Goal: Navigation & Orientation: Find specific page/section

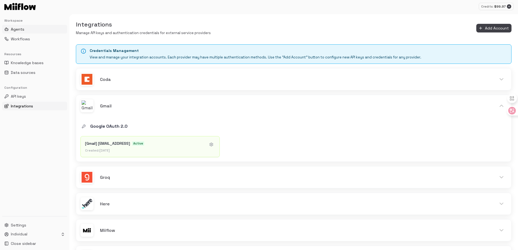
click at [27, 30] on button "Agents" at bounding box center [34, 29] width 65 height 9
click at [33, 38] on button "Workflows" at bounding box center [34, 39] width 65 height 9
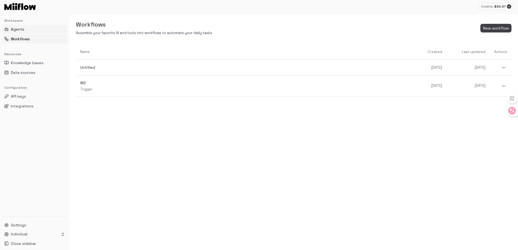
click at [26, 31] on button "Agents" at bounding box center [34, 29] width 65 height 9
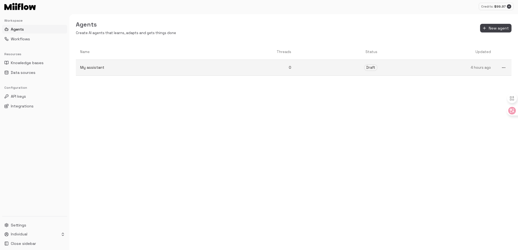
click at [186, 67] on p "My assistant" at bounding box center [140, 68] width 120 height 6
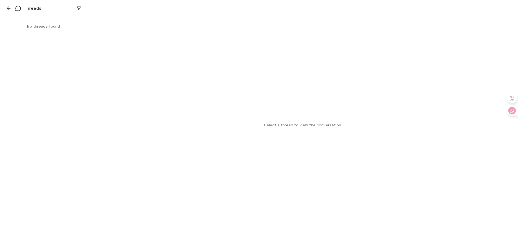
click at [9, 8] on icon "button" at bounding box center [8, 8] width 5 height 5
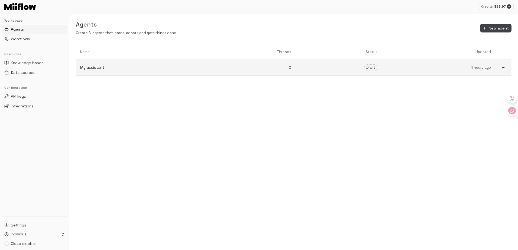
click at [162, 63] on link "My assistant" at bounding box center [140, 67] width 128 height 14
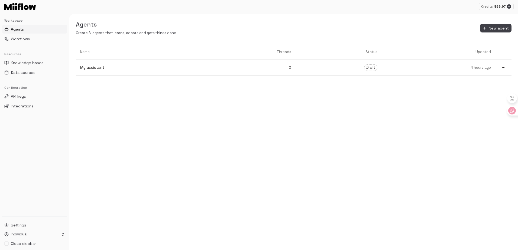
click at [264, 145] on div "Name Threads Status Updated My assistant 0 Draft 4 hours ago" at bounding box center [293, 147] width 449 height 206
